Goal: Navigation & Orientation: Find specific page/section

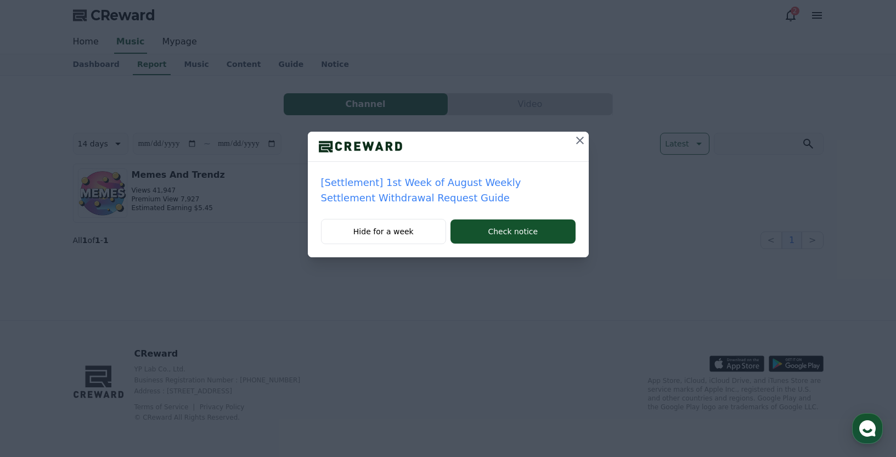
click at [581, 138] on icon at bounding box center [580, 140] width 13 height 13
click at [582, 139] on icon at bounding box center [580, 140] width 13 height 13
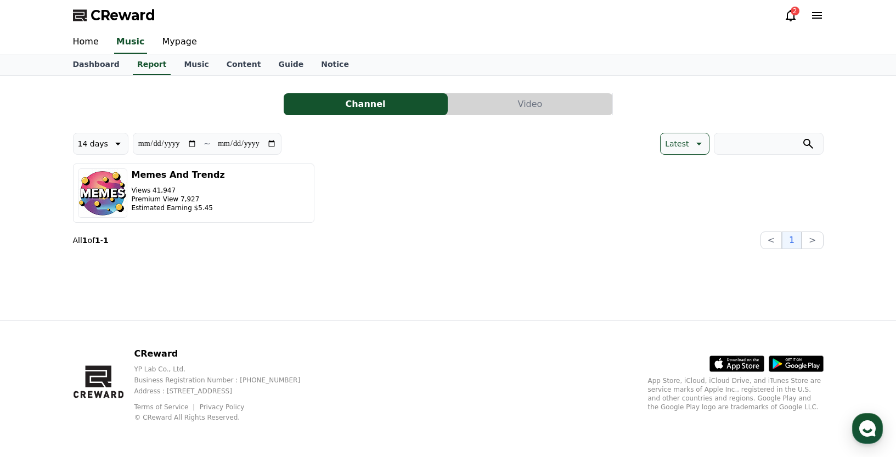
click at [794, 13] on div "2" at bounding box center [795, 11] width 9 height 9
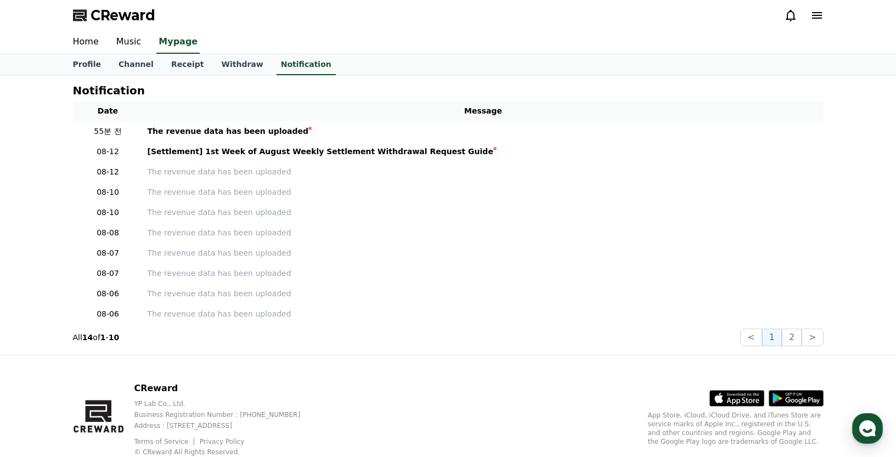
click at [791, 15] on icon at bounding box center [790, 15] width 13 height 13
click at [132, 39] on link "Music" at bounding box center [129, 42] width 43 height 23
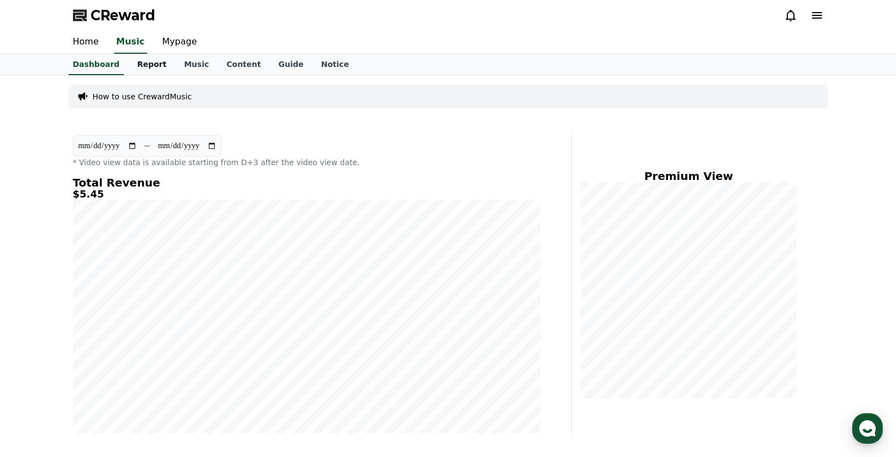
click at [152, 65] on link "Report" at bounding box center [151, 64] width 47 height 21
